Goal: Task Accomplishment & Management: Use online tool/utility

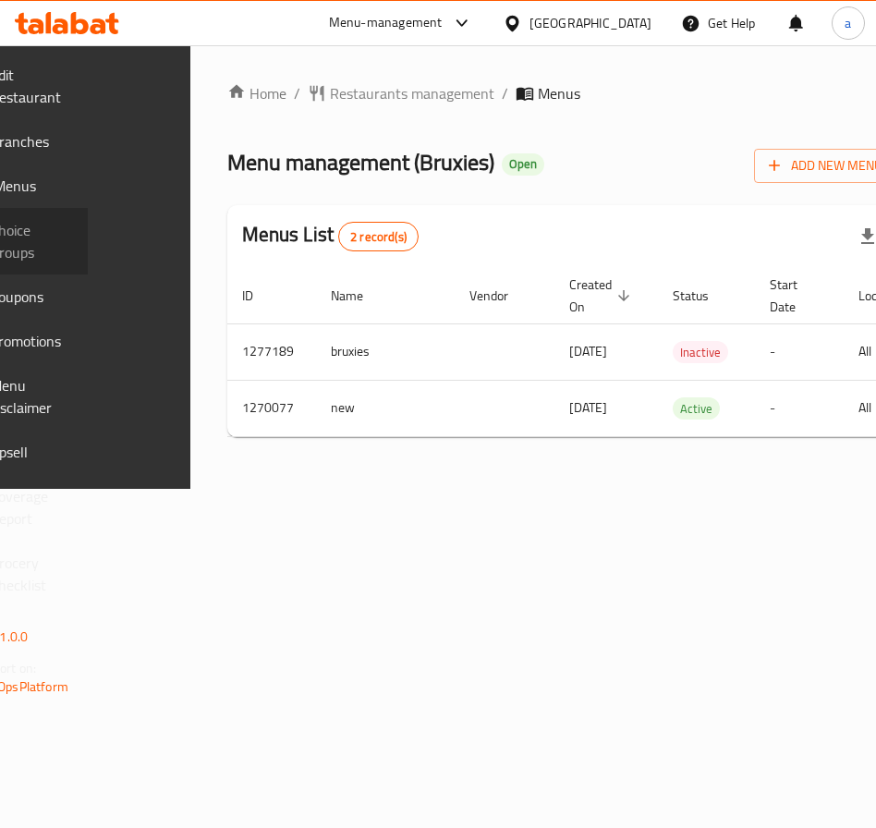
click at [73, 246] on span "Choice Groups" at bounding box center [31, 241] width 83 height 44
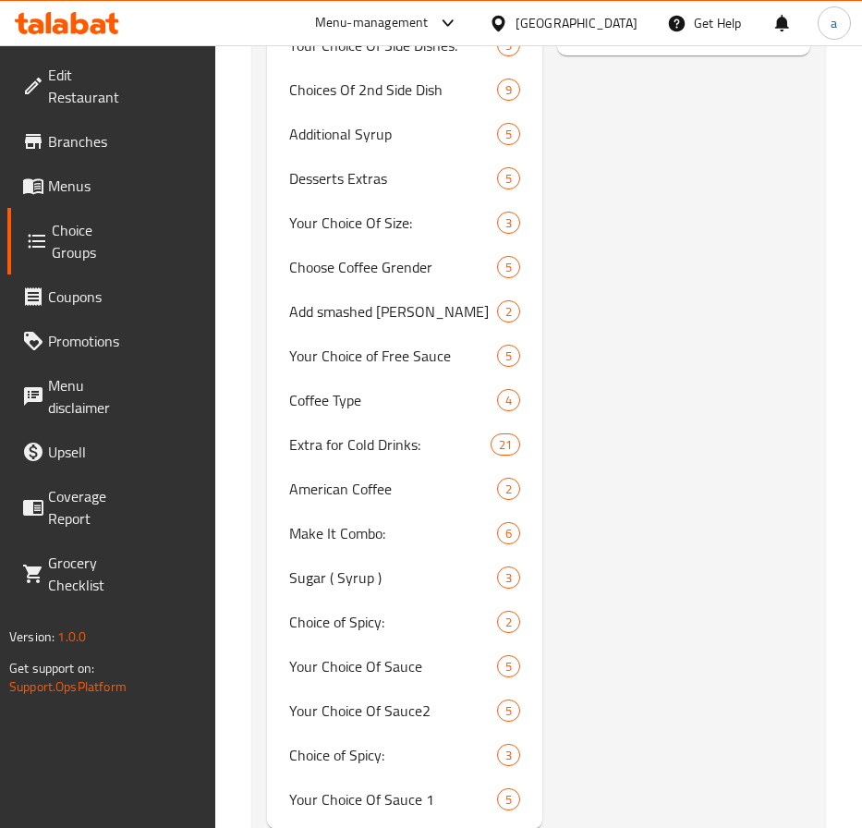
scroll to position [1439, 0]
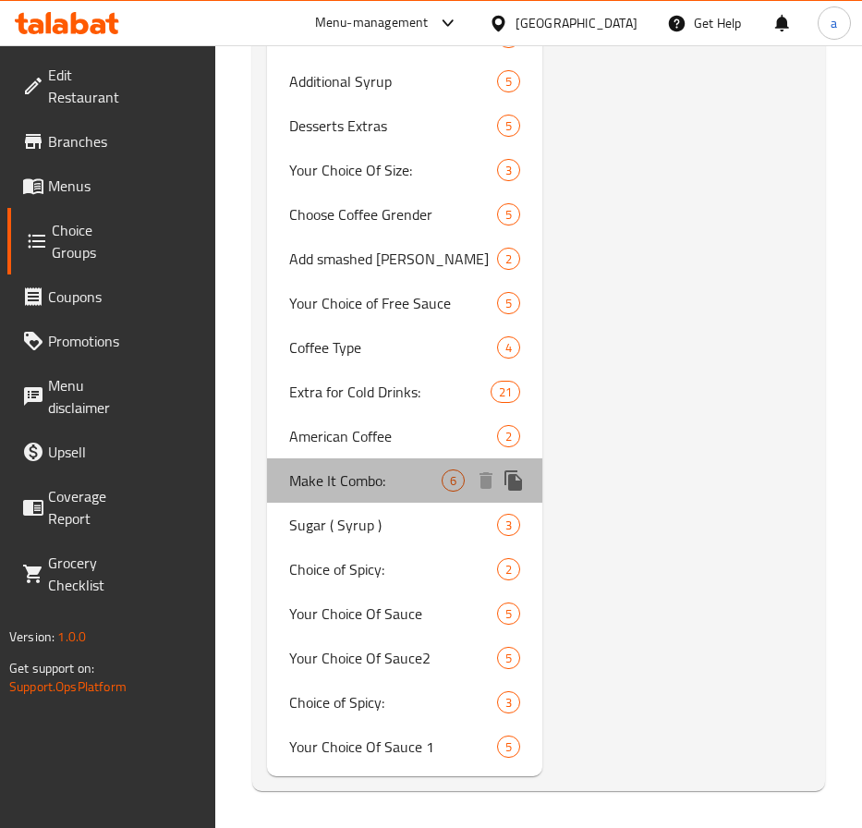
click at [328, 483] on span "Make It Combo:" at bounding box center [365, 481] width 153 height 22
type input "Make It Combo:"
type input "اجعلها كومبو:"
type input "0"
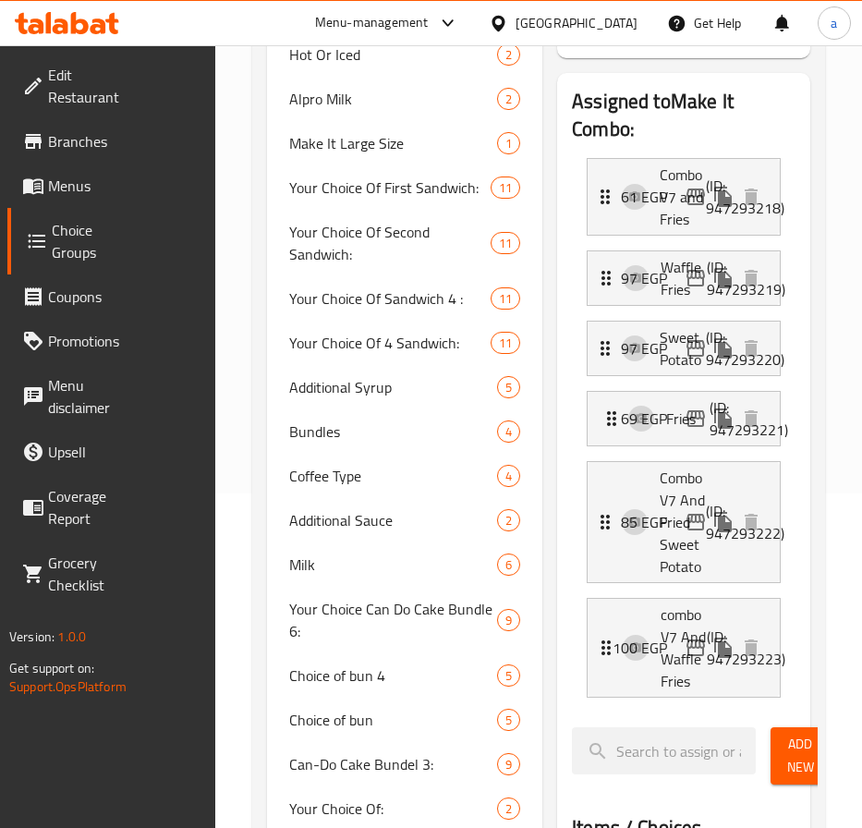
scroll to position [0, 0]
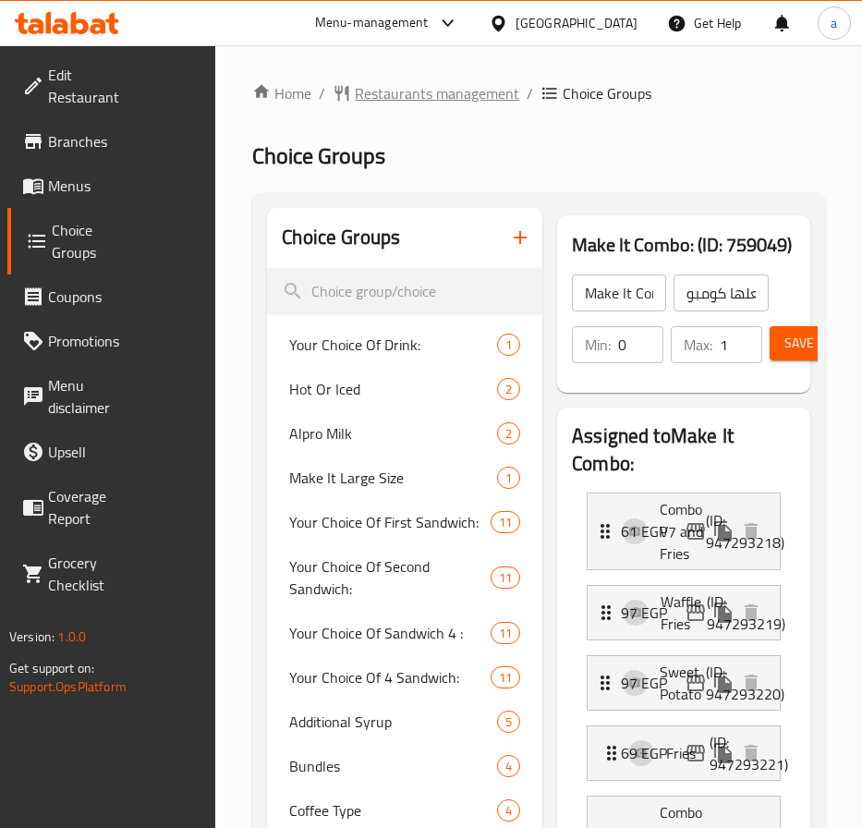
click at [394, 96] on span "Restaurants management" at bounding box center [437, 93] width 165 height 22
